Goal: Task Accomplishment & Management: Manage account settings

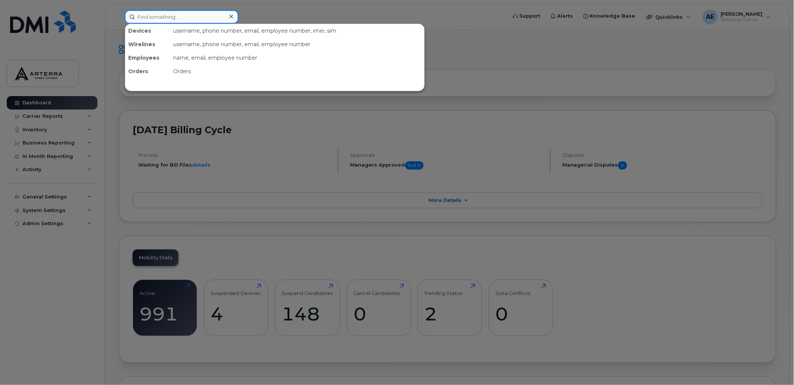
paste input "Romeo Brassard"
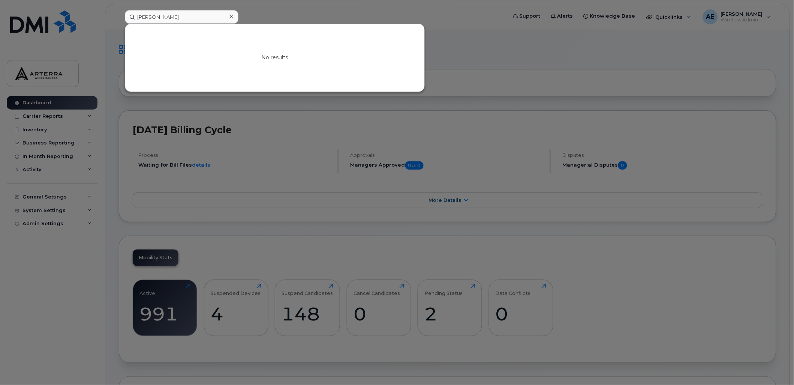
click at [494, 38] on div at bounding box center [397, 192] width 794 height 385
drag, startPoint x: 189, startPoint y: 15, endPoint x: 125, endPoint y: 17, distance: 64.5
click at [125, 17] on input "Romeo Brassard" at bounding box center [182, 17] width 114 height 14
paste input "Greg Gillson"
drag, startPoint x: 196, startPoint y: 14, endPoint x: 138, endPoint y: 17, distance: 58.6
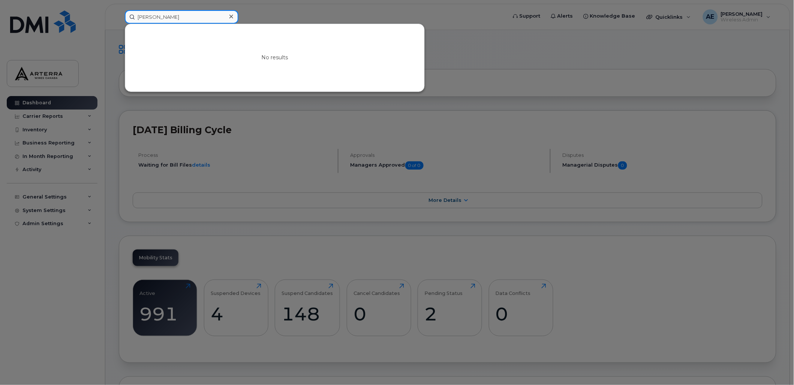
click at [138, 17] on input "Greg Gillson" at bounding box center [182, 17] width 114 height 14
paste input "[PERSON_NAME]"
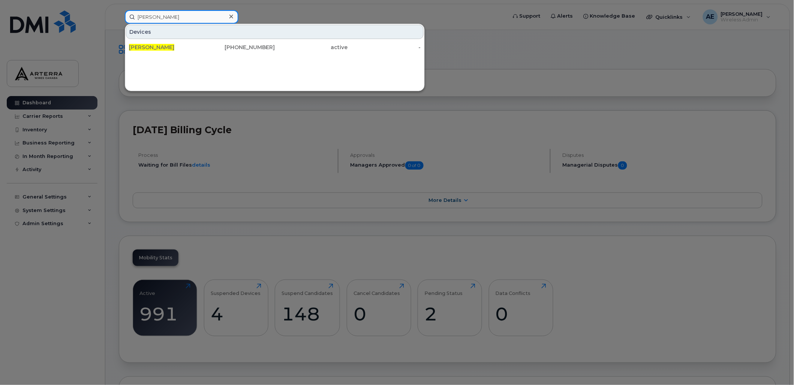
type input "[PERSON_NAME]"
click at [308, 70] on div "Devices Haven Elliott 236-330-2833 active -" at bounding box center [275, 58] width 300 height 68
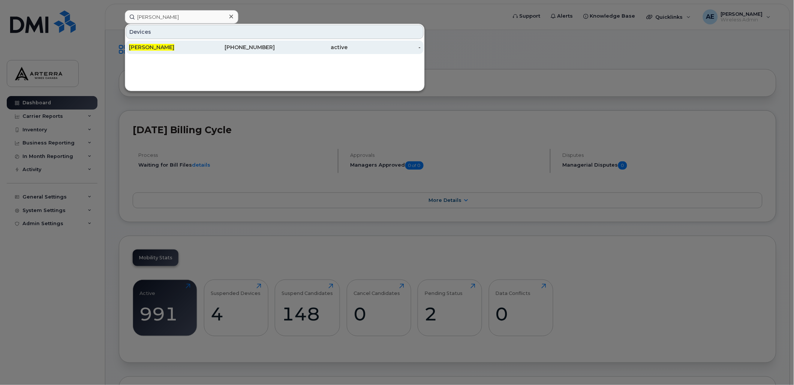
click at [154, 46] on span "[PERSON_NAME]" at bounding box center [151, 47] width 45 height 7
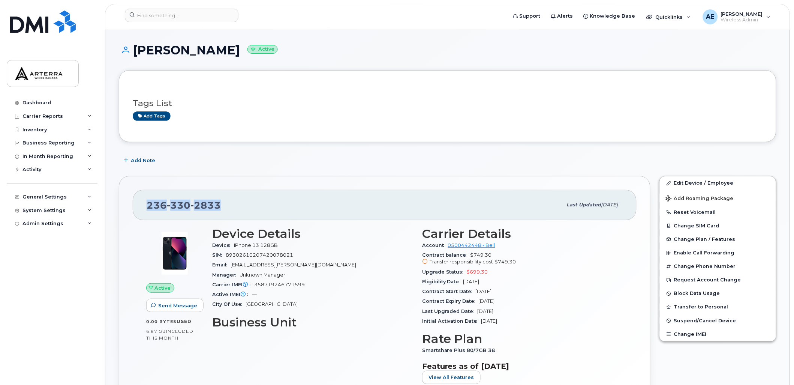
drag, startPoint x: 219, startPoint y: 205, endPoint x: 148, endPoint y: 207, distance: 71.3
click at [148, 207] on span "236 330 2833" at bounding box center [184, 205] width 74 height 11
drag, startPoint x: 148, startPoint y: 207, endPoint x: 154, endPoint y: 205, distance: 6.3
copy span "[PHONE_NUMBER]"
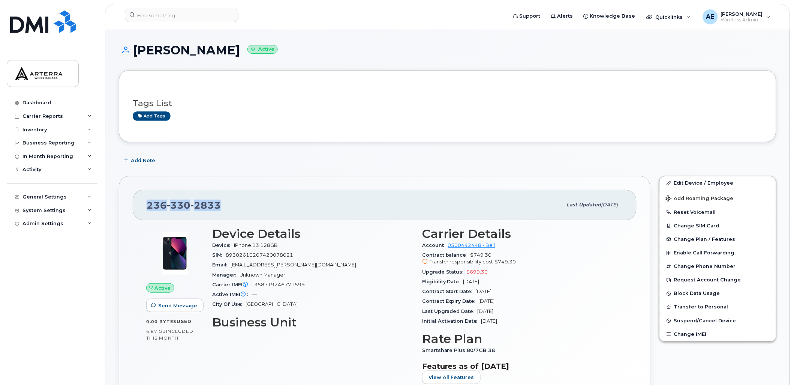
drag, startPoint x: 152, startPoint y: 51, endPoint x: 211, endPoint y: 48, distance: 59.3
click at [211, 48] on h1 "Haven Elliott Active" at bounding box center [448, 50] width 658 height 13
drag, startPoint x: 211, startPoint y: 48, endPoint x: 198, endPoint y: 50, distance: 13.3
copy h1 "[PERSON_NAME]"
drag, startPoint x: 119, startPoint y: 58, endPoint x: 129, endPoint y: 66, distance: 13.4
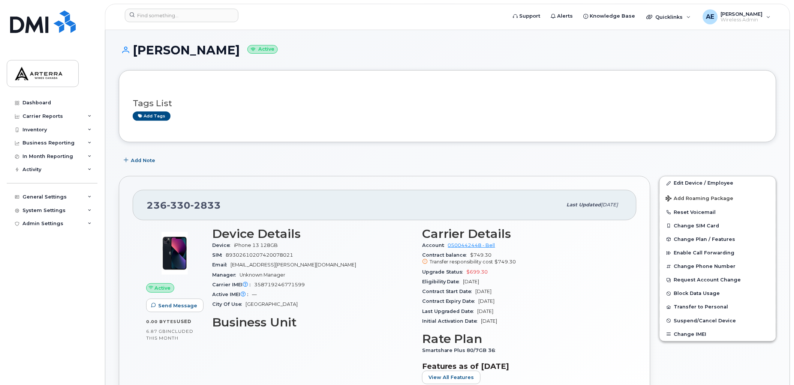
click at [119, 58] on div "Haven Elliott Active" at bounding box center [448, 57] width 658 height 27
drag, startPoint x: 135, startPoint y: 50, endPoint x: 215, endPoint y: 49, distance: 79.5
click at [215, 49] on h1 "Haven Elliott Active" at bounding box center [448, 50] width 658 height 13
drag, startPoint x: 215, startPoint y: 49, endPoint x: 210, endPoint y: 49, distance: 4.5
copy h1 "[PERSON_NAME]"
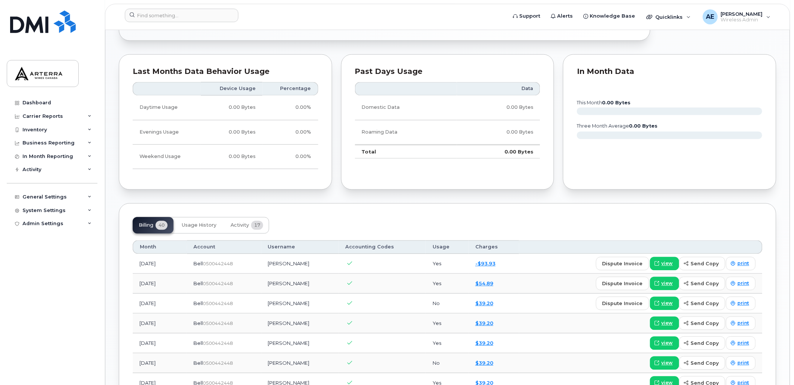
scroll to position [208, 0]
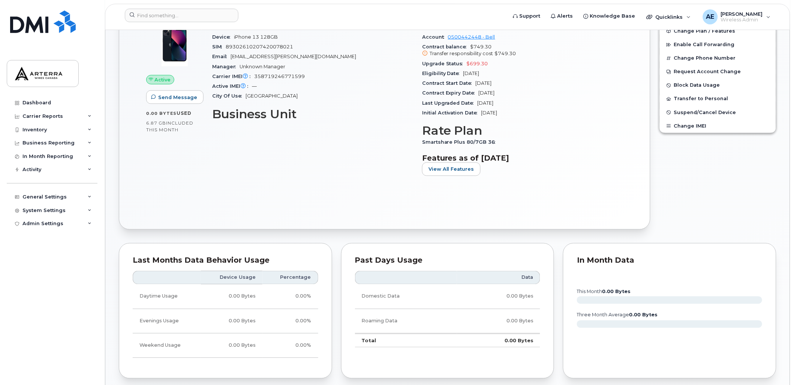
drag, startPoint x: 479, startPoint y: 92, endPoint x: 509, endPoint y: 90, distance: 29.7
click at [495, 90] on span "[DATE]" at bounding box center [487, 93] width 16 height 6
copy span "[DATE]"
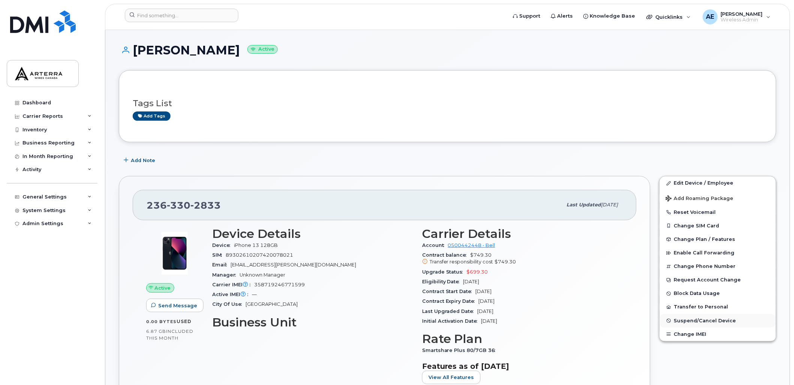
click at [721, 323] on span "Suspend/Cancel Device" at bounding box center [705, 321] width 62 height 6
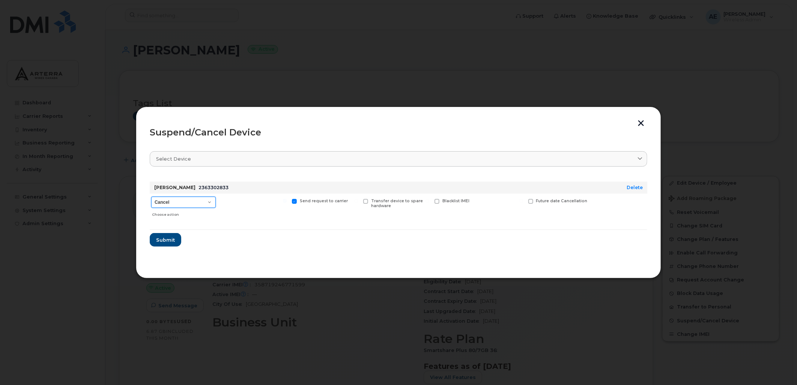
click at [170, 203] on select "Cancel Suspend - Extend Suspension Suspend - Reduced Rate Suspend - Full Rate S…" at bounding box center [183, 202] width 65 height 11
select select "[object Object]"
click at [151, 197] on select "Cancel Suspend - Extend Suspension Suspend - Reduced Rate Suspend - Full Rate S…" at bounding box center [183, 202] width 65 height 11
click at [165, 238] on span "Submit" at bounding box center [165, 239] width 19 height 7
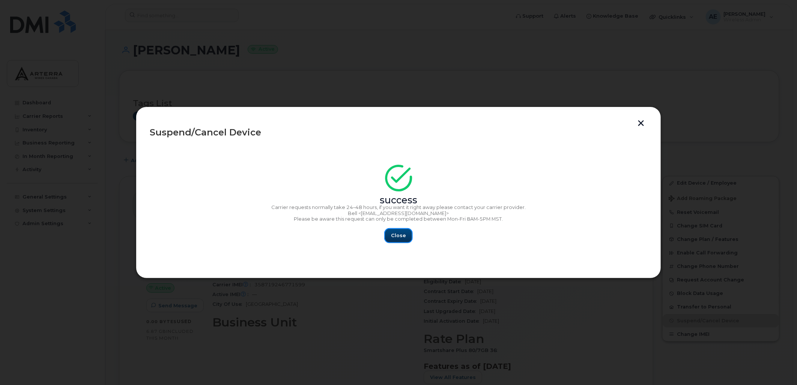
click at [406, 235] on button "Close" at bounding box center [398, 236] width 27 height 14
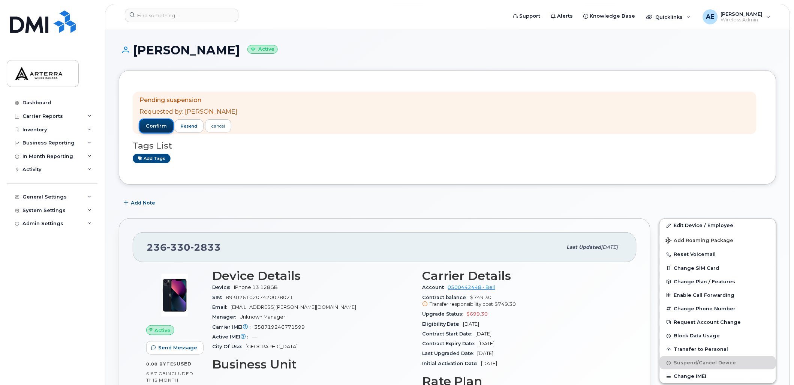
click at [154, 124] on span "confirm" at bounding box center [156, 126] width 21 height 7
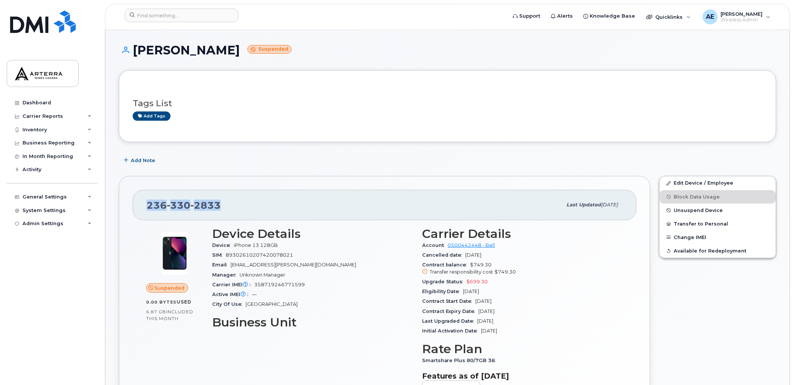
drag, startPoint x: 220, startPoint y: 211, endPoint x: 144, endPoint y: 207, distance: 76.2
click at [144, 207] on div "236 330 2833 Last updated Sep 12, 2025" at bounding box center [385, 205] width 504 height 30
drag, startPoint x: 144, startPoint y: 207, endPoint x: 153, endPoint y: 208, distance: 9.0
copy span "236 330 2833"
click at [707, 181] on link "Edit Device / Employee" at bounding box center [718, 183] width 116 height 14
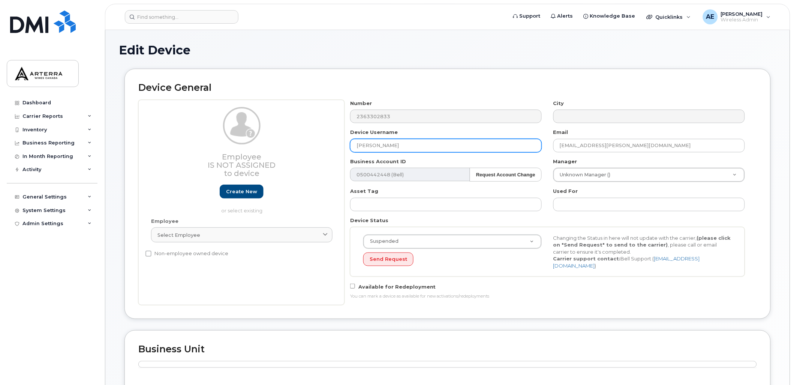
click at [342, 146] on div "Employee Is not assigned to device Create new or select existing Employee Selec…" at bounding box center [447, 202] width 619 height 205
type input "Spare Line"
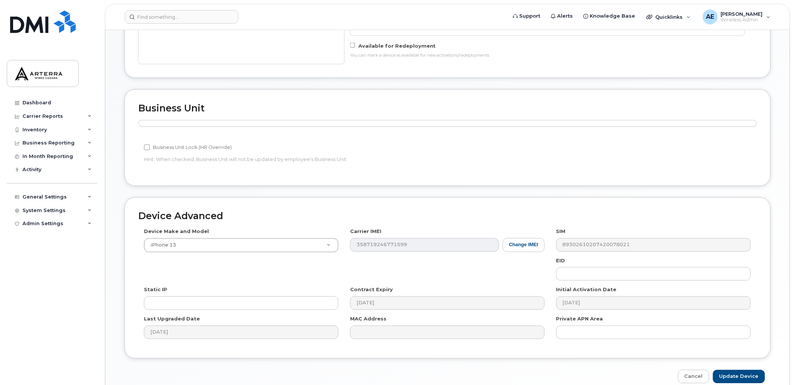
scroll to position [275, 0]
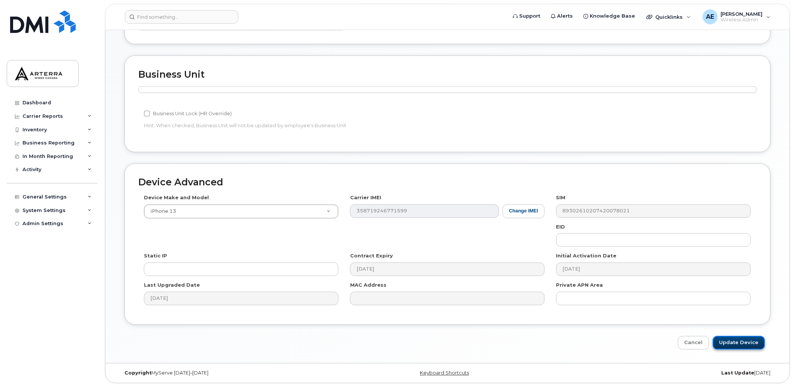
click at [741, 336] on input "Update Device" at bounding box center [739, 343] width 52 height 14
type input "Saving..."
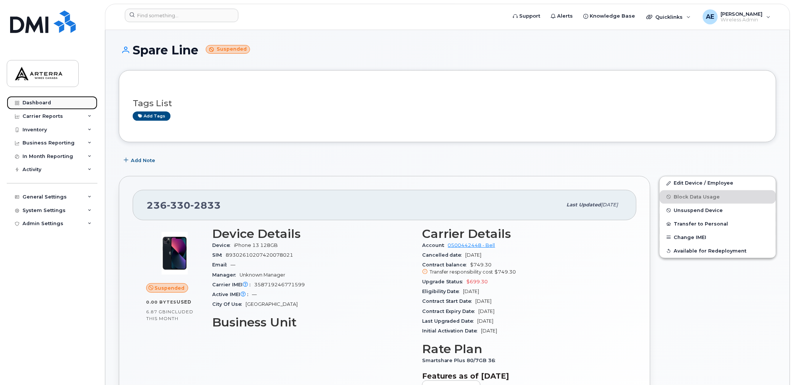
drag, startPoint x: 47, startPoint y: 100, endPoint x: 51, endPoint y: 99, distance: 4.2
click at [47, 100] on div "Dashboard" at bounding box center [37, 103] width 29 height 6
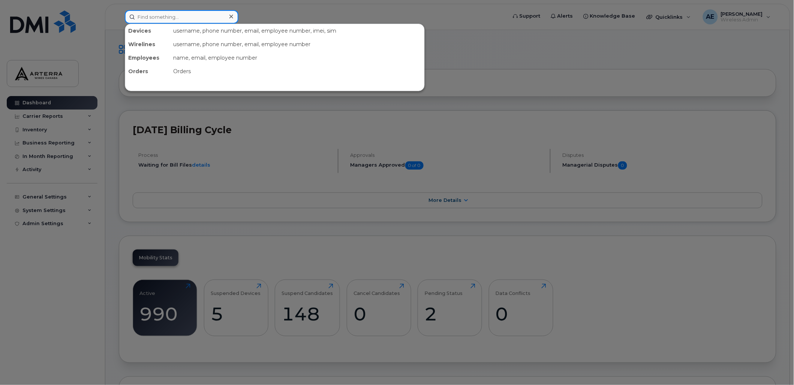
click at [192, 19] on input at bounding box center [182, 17] width 114 height 14
paste input "[PERSON_NAME]"
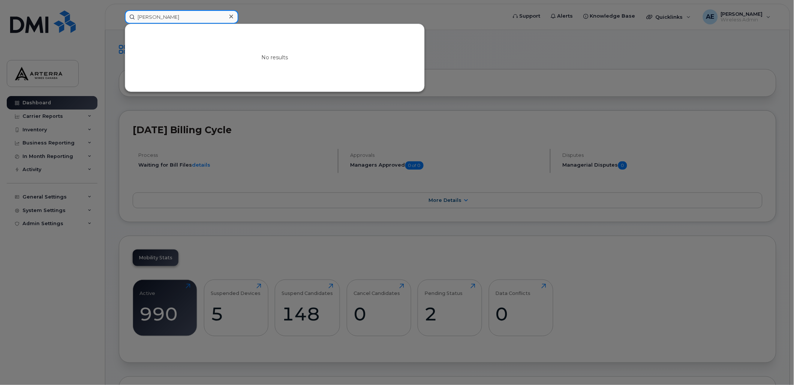
drag, startPoint x: 208, startPoint y: 11, endPoint x: 107, endPoint y: 17, distance: 101.1
click at [119, 17] on div "[PERSON_NAME] No results" at bounding box center [313, 17] width 389 height 14
paste input "[PERSON_NAME]"
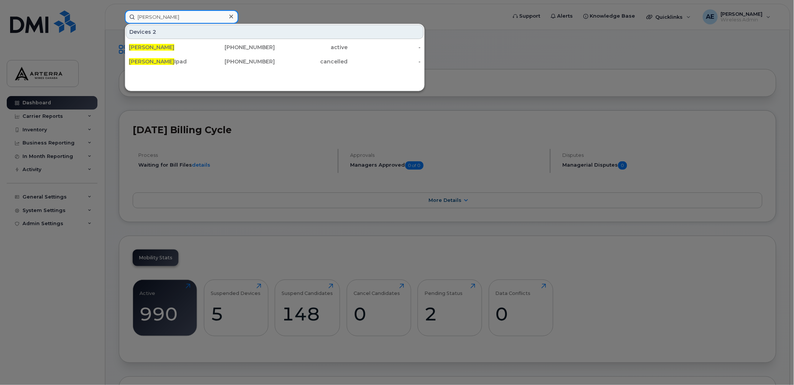
drag, startPoint x: 192, startPoint y: 20, endPoint x: 126, endPoint y: 11, distance: 66.1
click at [126, 11] on input "Madison Hough" at bounding box center [182, 17] width 114 height 14
paste input "Bruce Rathgeber"
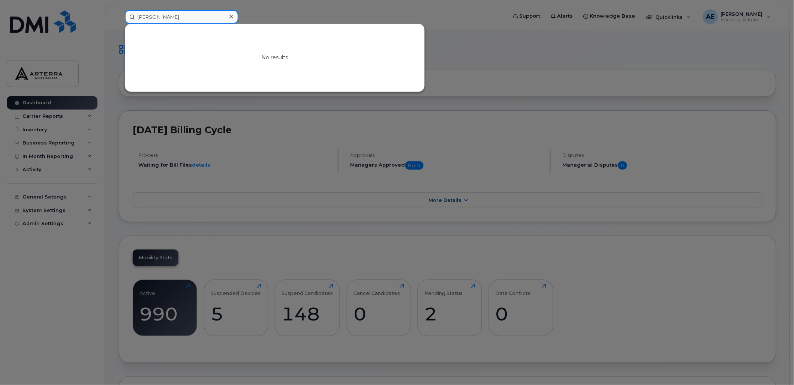
drag, startPoint x: 200, startPoint y: 17, endPoint x: 128, endPoint y: 16, distance: 71.6
click at [128, 16] on input "Bruce Rathgeber" at bounding box center [182, 17] width 114 height 14
paste input "Divikumar J"
drag, startPoint x: 175, startPoint y: 21, endPoint x: 120, endPoint y: 20, distance: 55.1
click at [120, 20] on div "Divikumar J No results" at bounding box center [313, 17] width 389 height 14
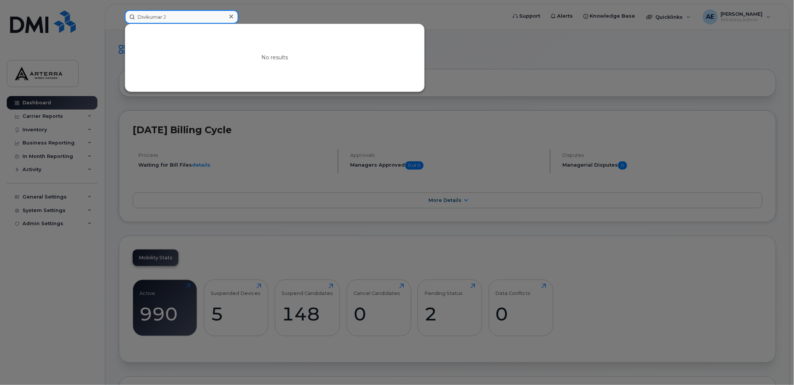
paste input "Leevi Kontkanen"
type input "Leevi Kontkanen"
click at [411, 8] on div at bounding box center [397, 192] width 794 height 385
